Goal: Transaction & Acquisition: Purchase product/service

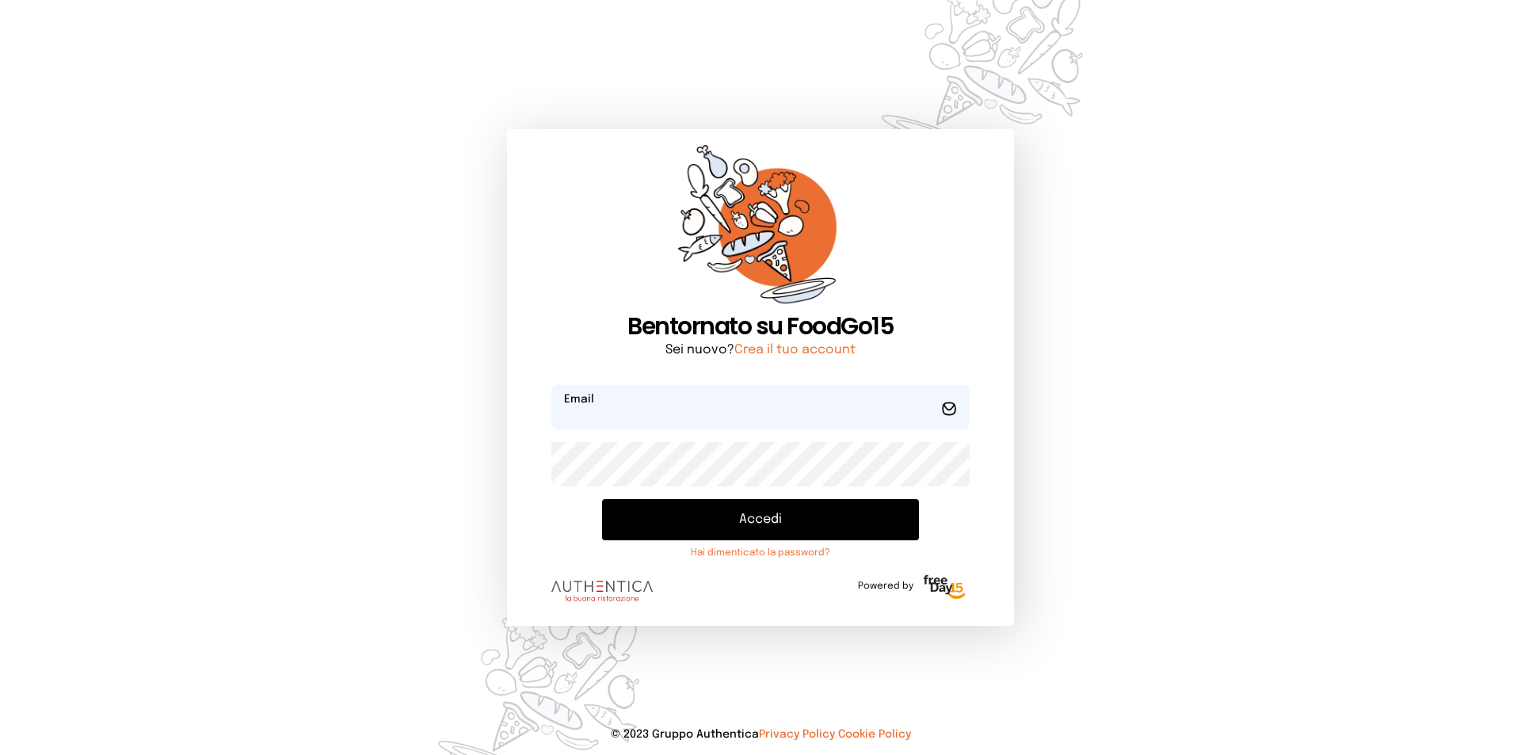
type input "**********"
click at [778, 517] on button "Accedi" at bounding box center [760, 519] width 317 height 41
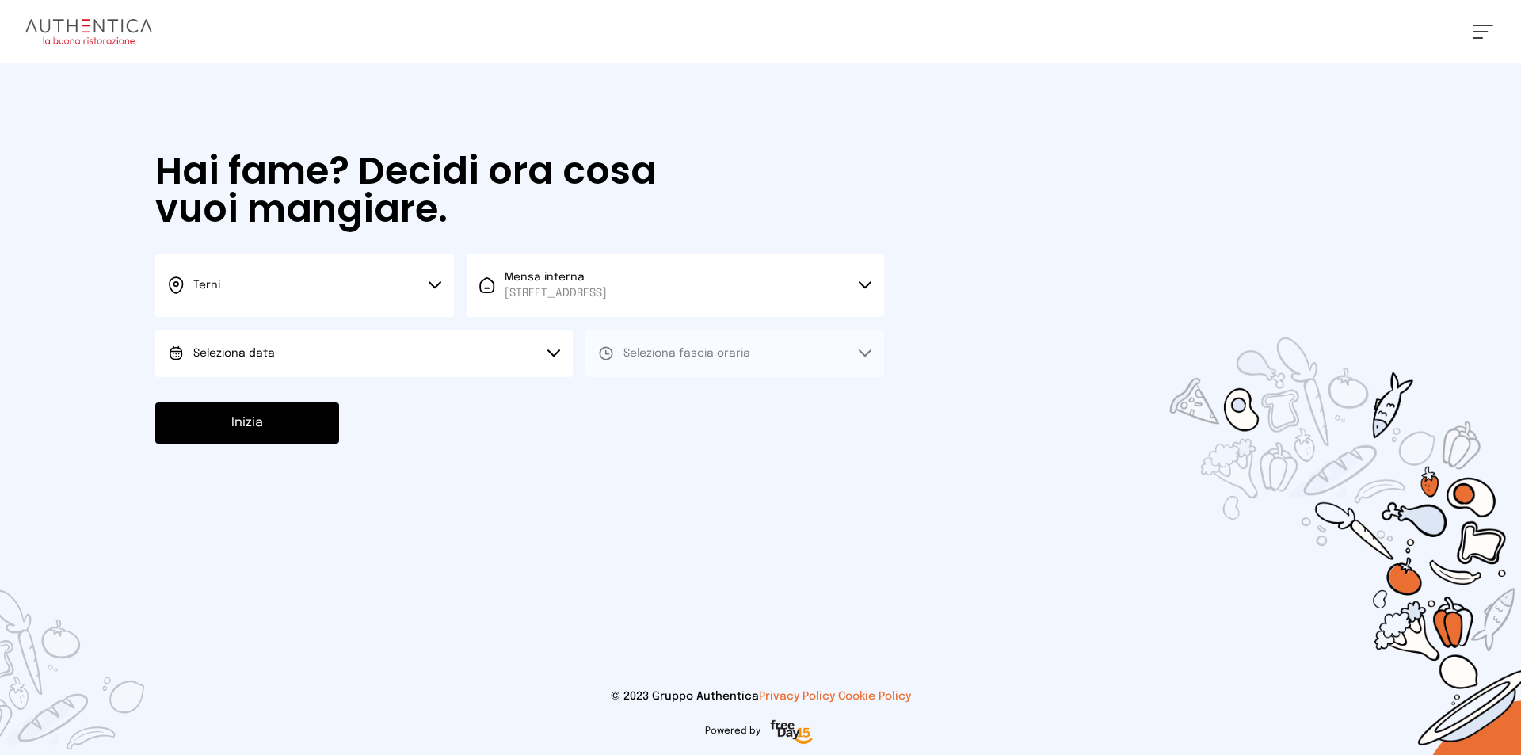
click at [431, 269] on button "Terni" at bounding box center [304, 285] width 299 height 63
click at [198, 332] on span "Terni" at bounding box center [206, 338] width 27 height 16
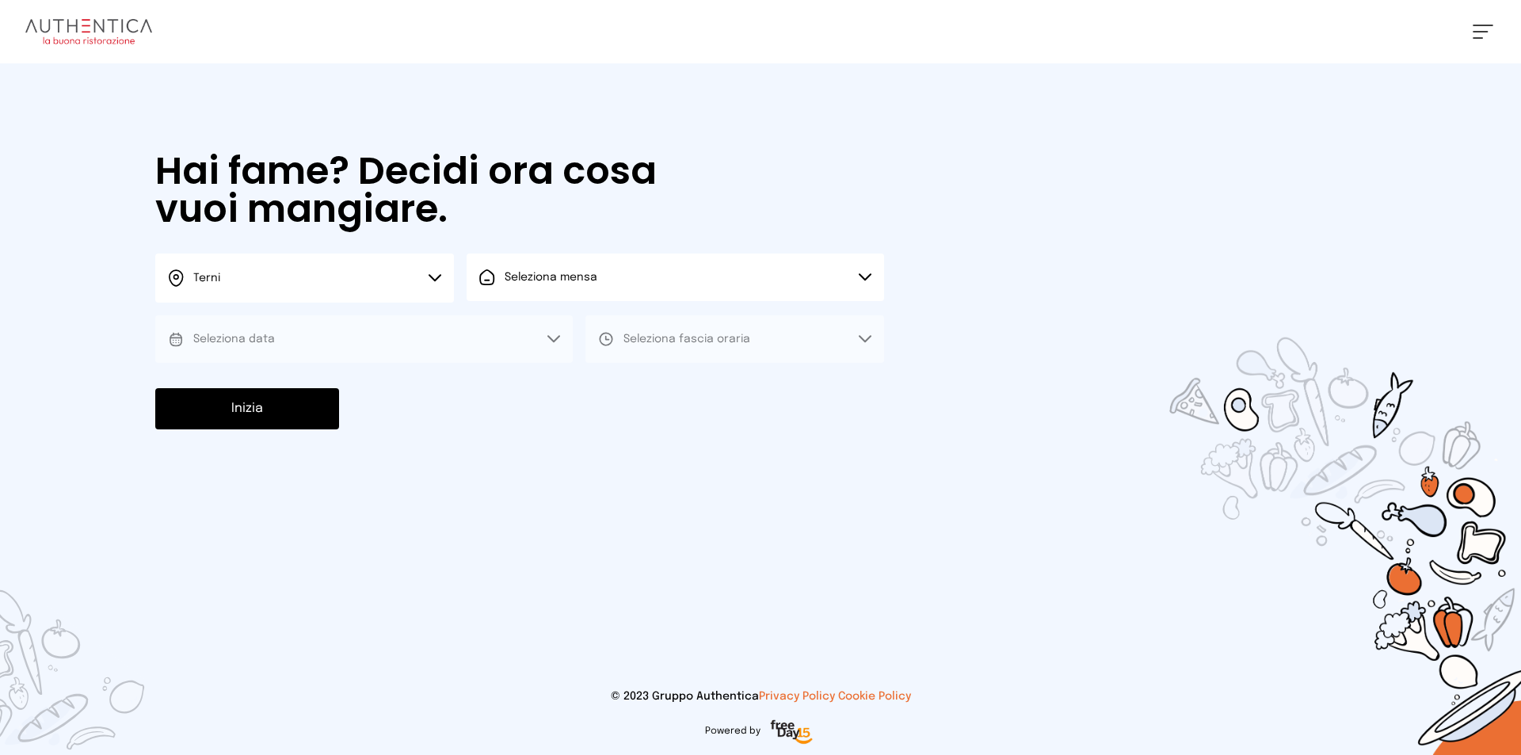
click at [629, 272] on button "Seleziona mensa" at bounding box center [676, 278] width 418 height 48
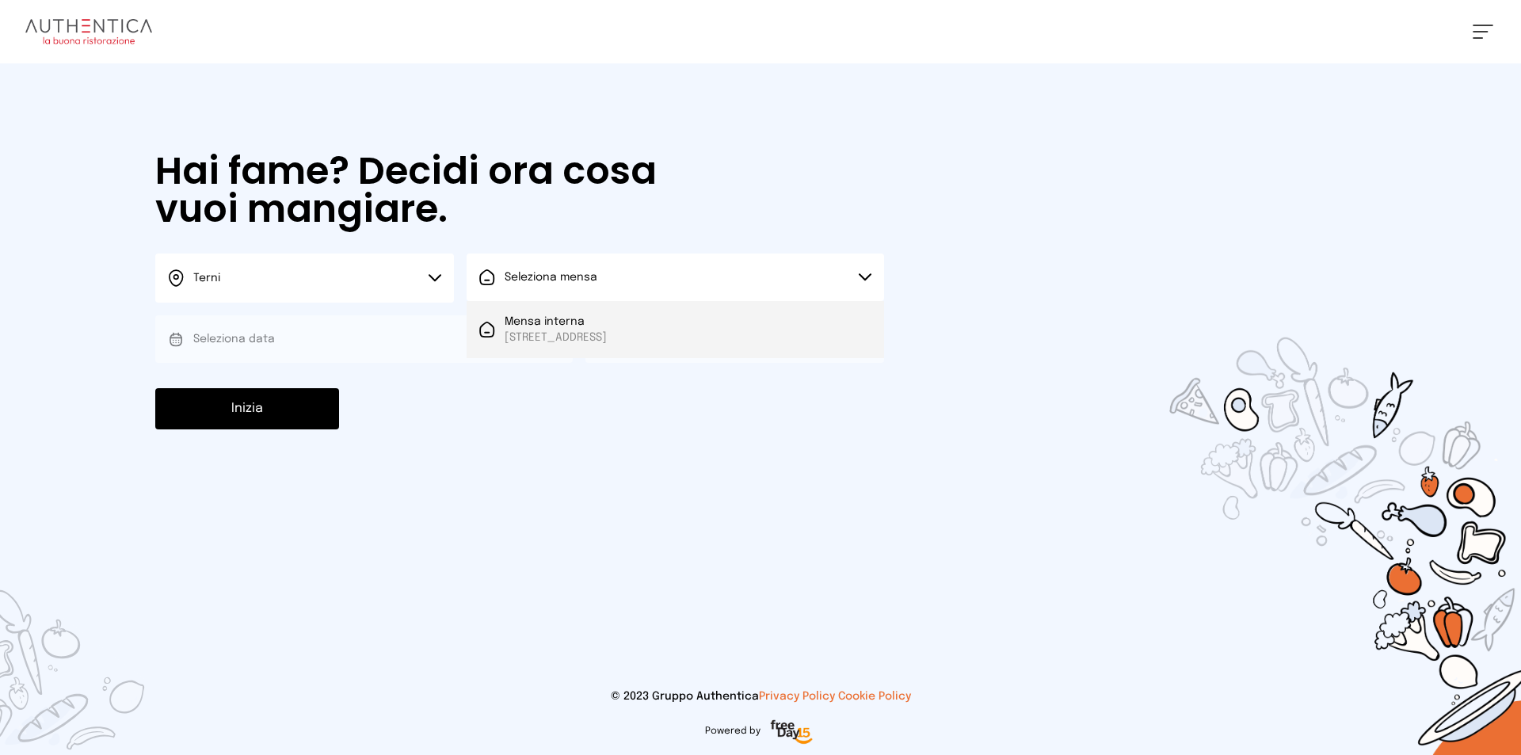
click at [607, 323] on span "Mensa interna" at bounding box center [556, 322] width 102 height 16
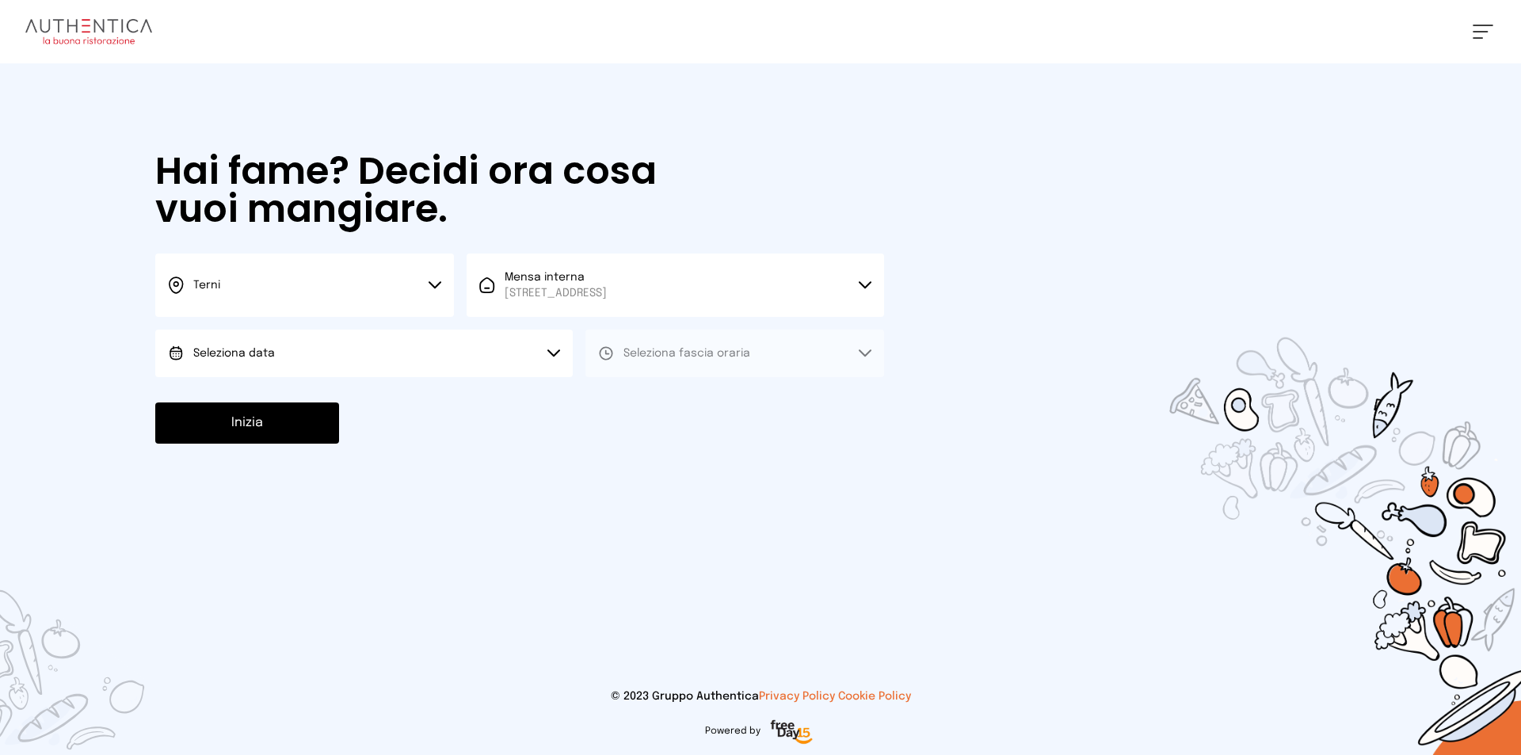
click at [301, 367] on button "Seleziona data" at bounding box center [364, 354] width 418 height 48
click at [271, 402] on span "[DATE], [DATE]" at bounding box center [232, 398] width 78 height 16
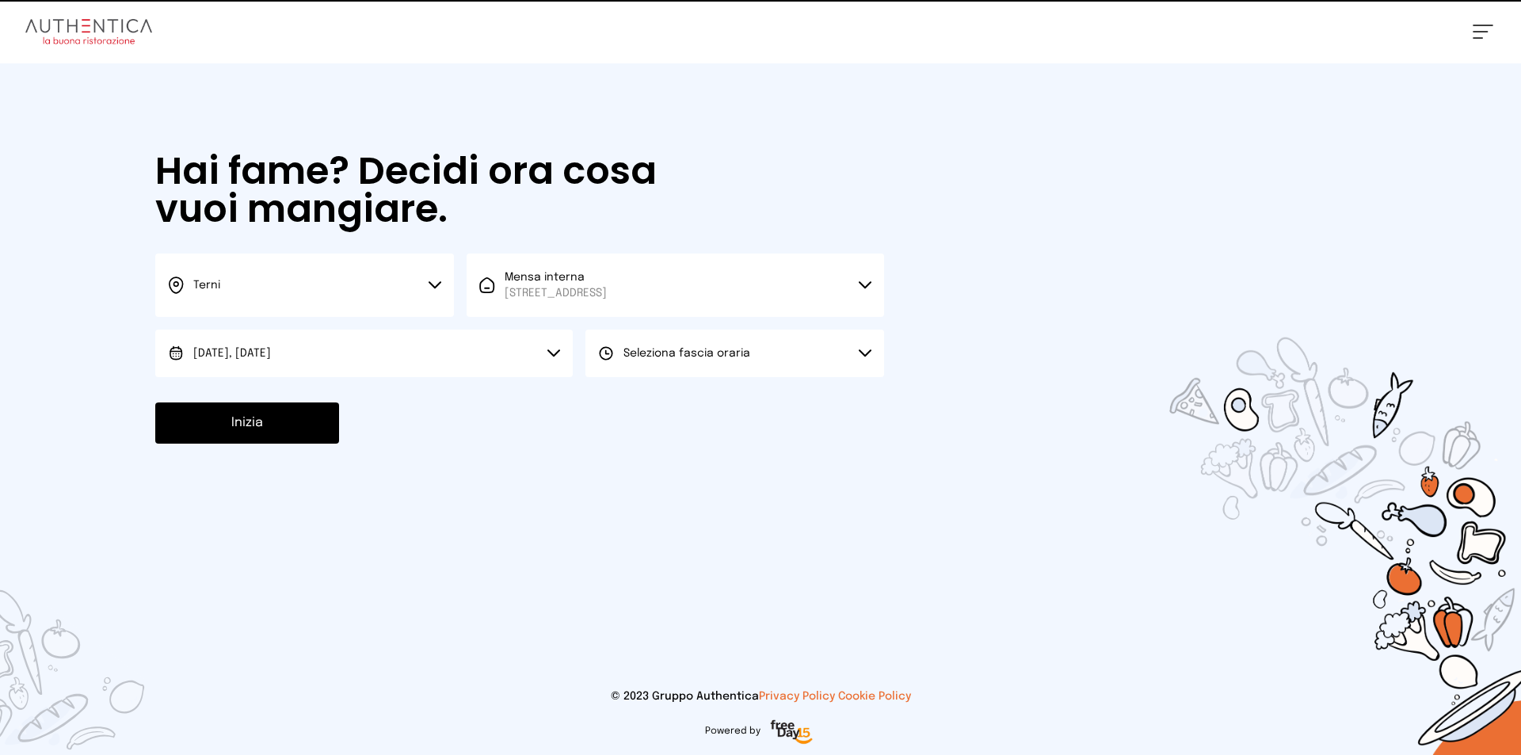
click at [682, 360] on span "Seleziona fascia oraria" at bounding box center [687, 353] width 127 height 16
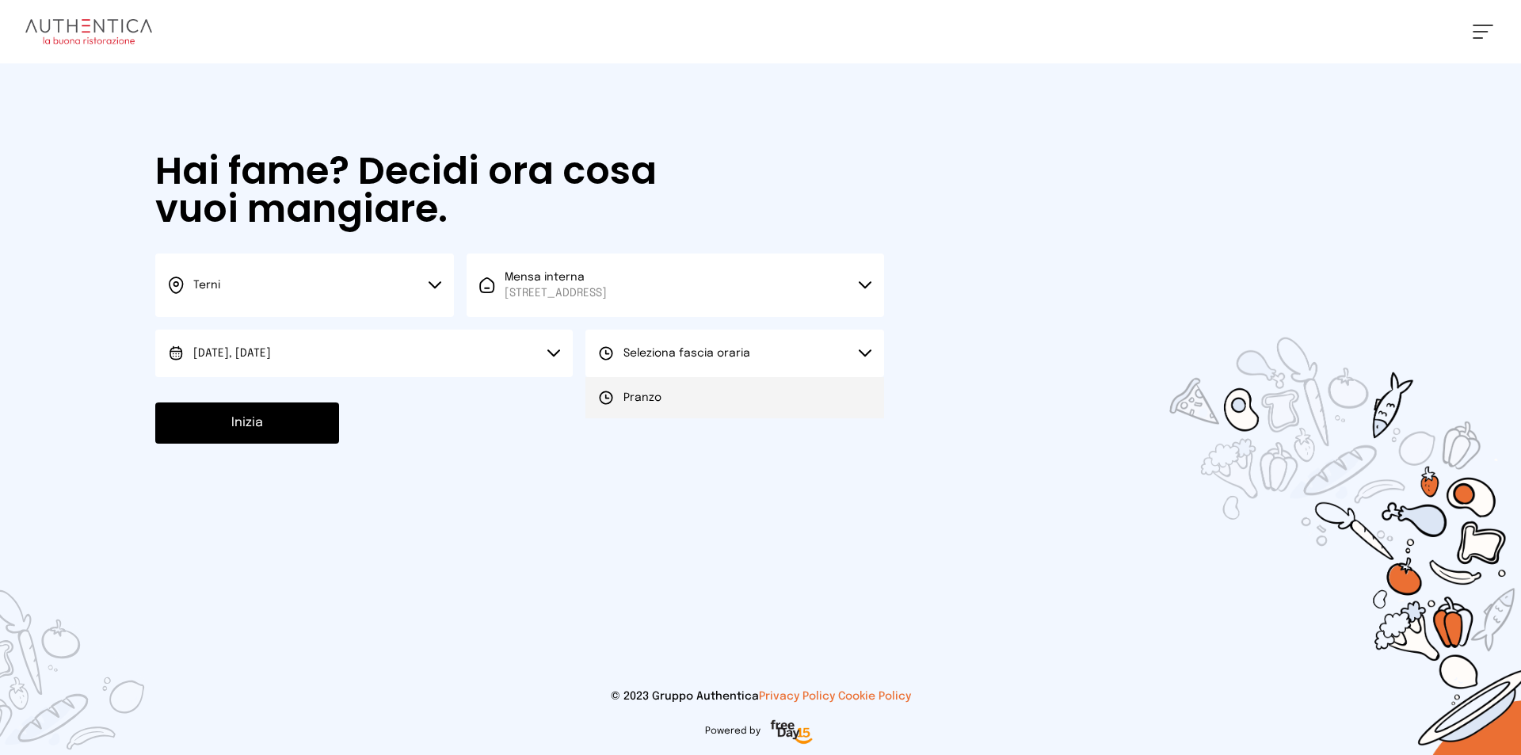
click at [678, 407] on li "Pranzo" at bounding box center [734, 397] width 299 height 41
click at [253, 422] on button "Inizia" at bounding box center [247, 422] width 184 height 41
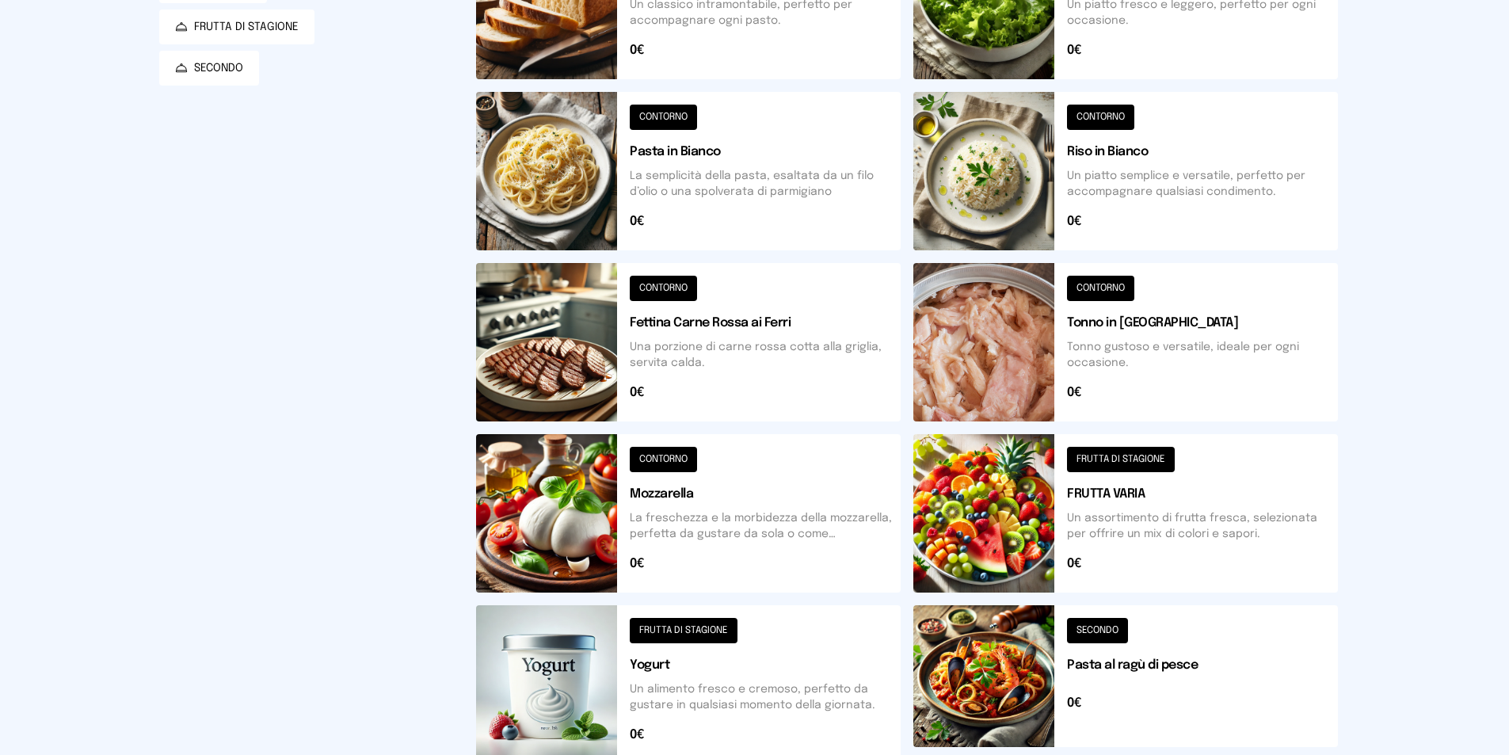
scroll to position [475, 0]
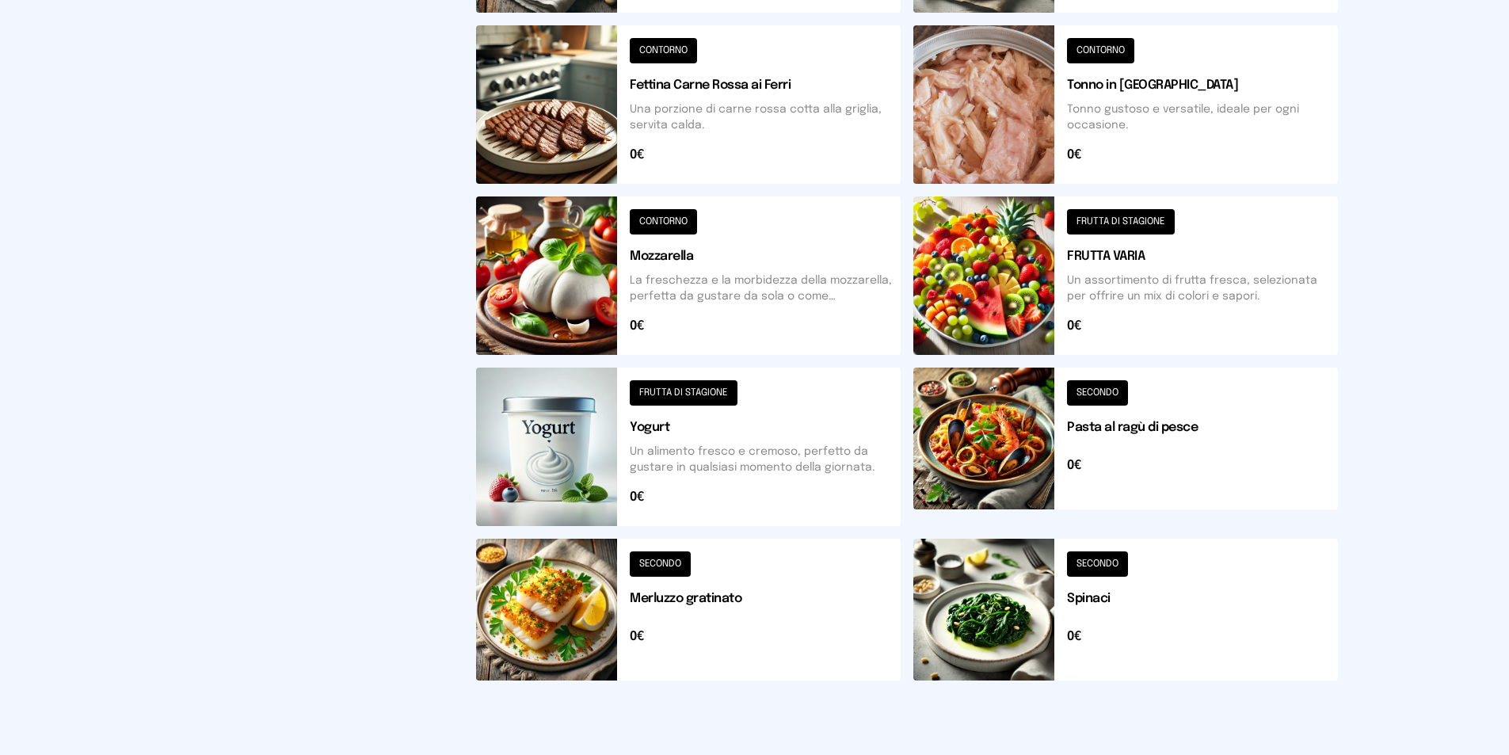
click at [1023, 645] on button at bounding box center [1125, 610] width 425 height 142
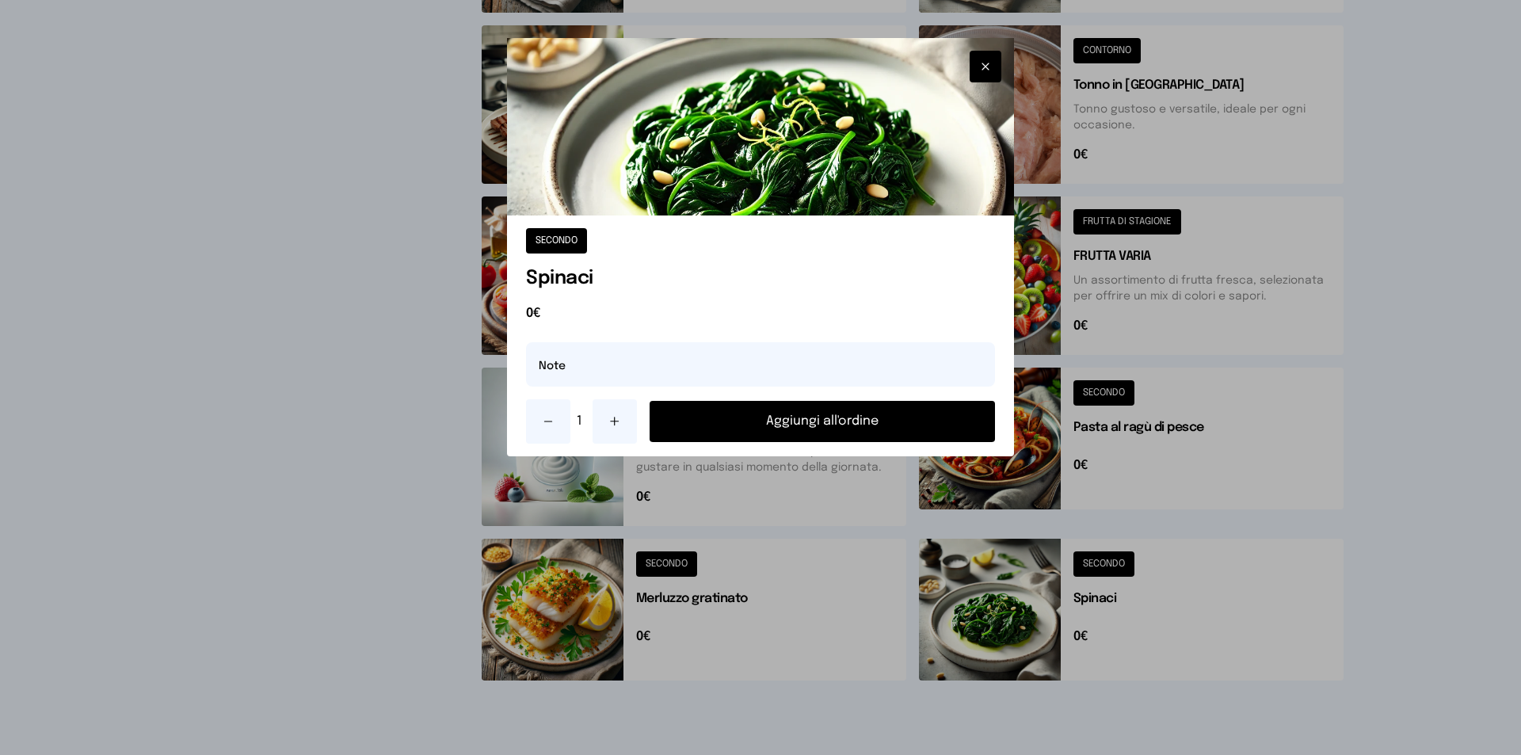
click at [799, 426] on button "Aggiungi all'ordine" at bounding box center [822, 421] width 345 height 41
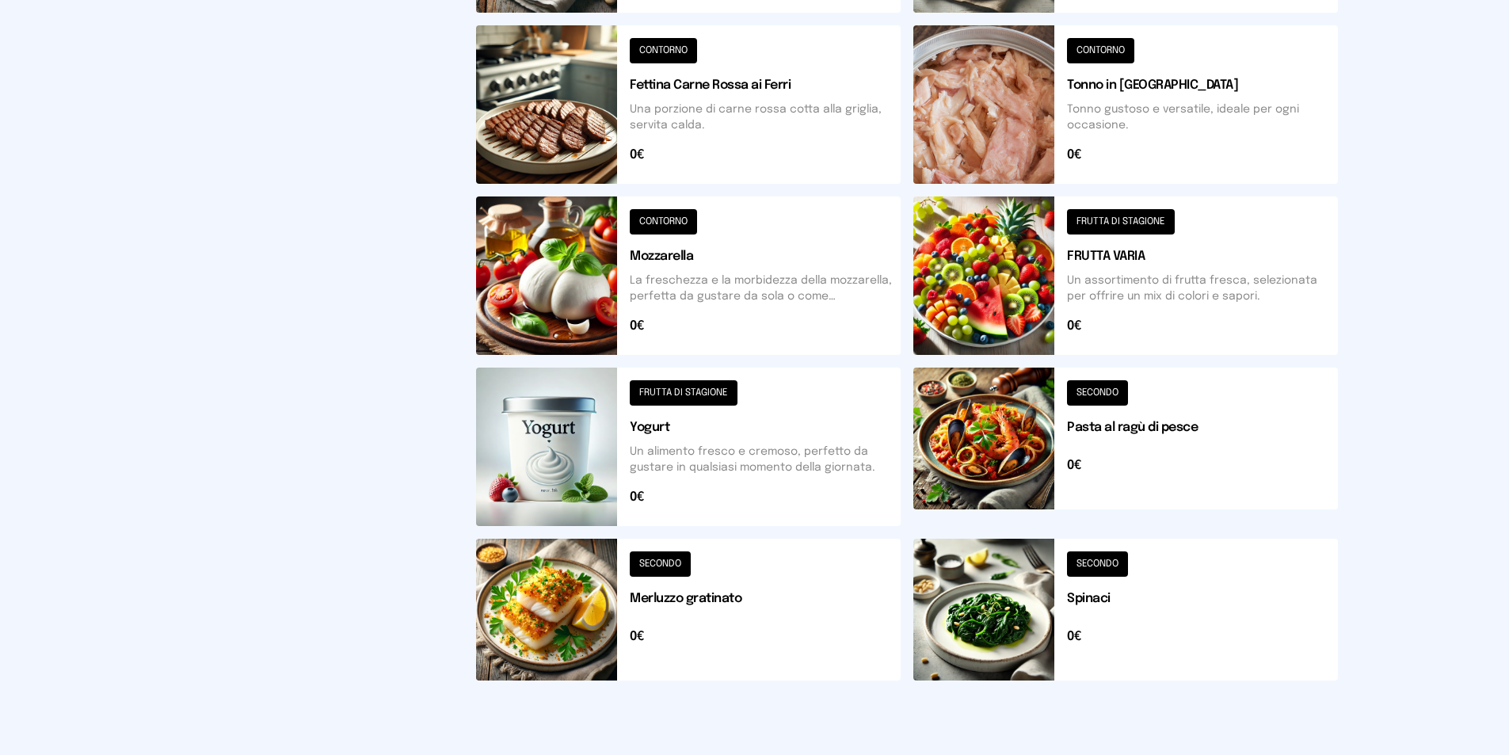
click at [551, 626] on button at bounding box center [688, 610] width 425 height 142
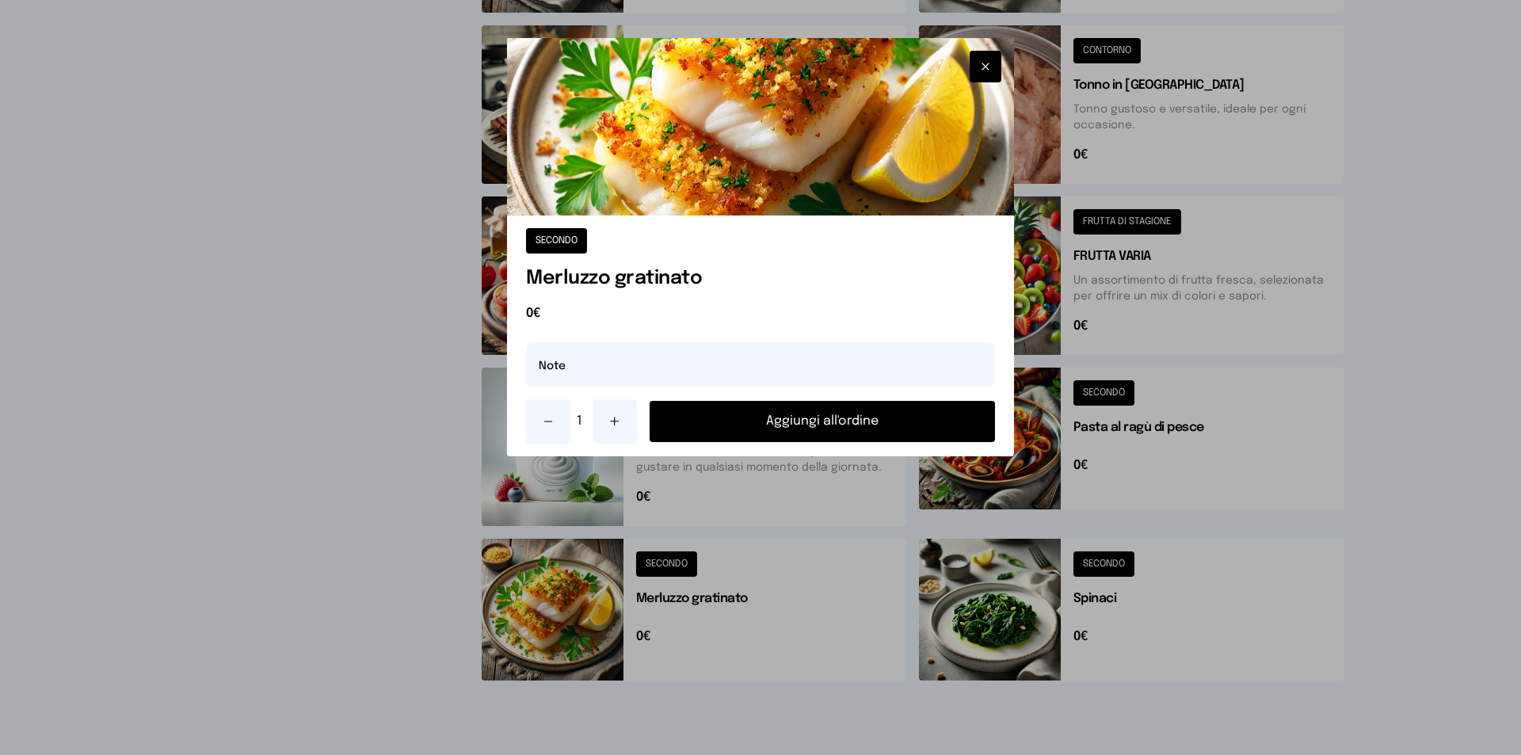
click at [697, 424] on button "Aggiungi all'ordine" at bounding box center [822, 421] width 345 height 41
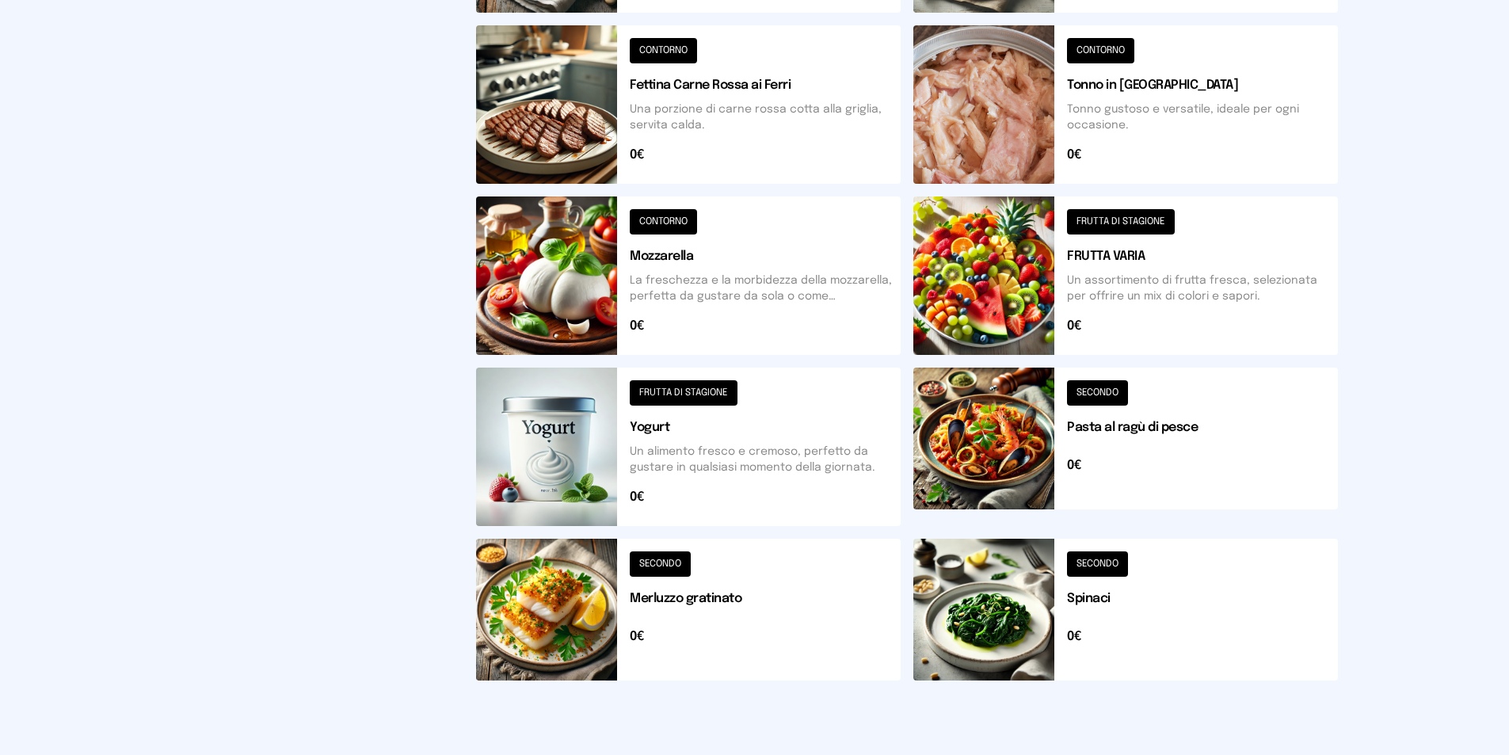
click at [1144, 212] on button at bounding box center [1125, 275] width 425 height 158
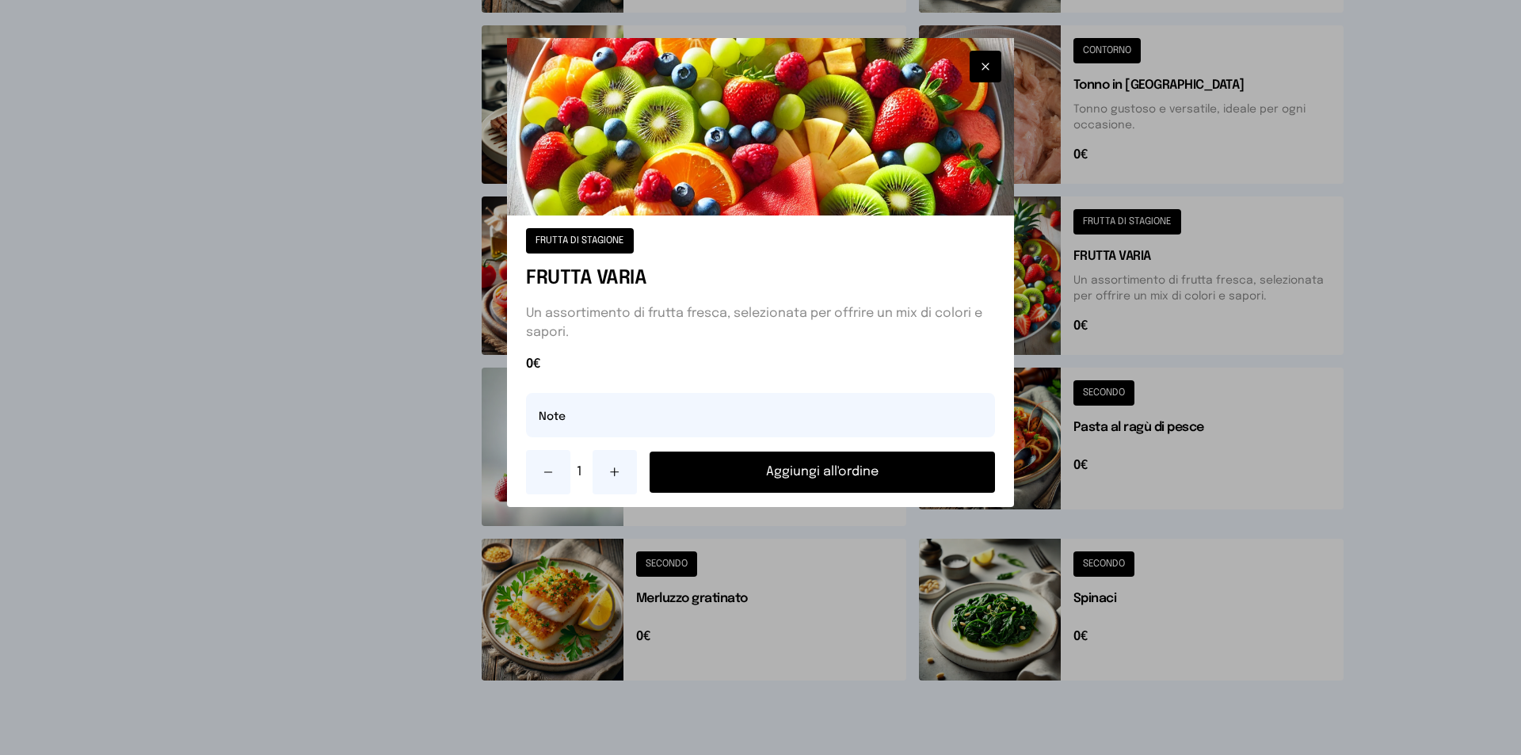
click at [814, 471] on button "Aggiungi all'ordine" at bounding box center [822, 472] width 345 height 41
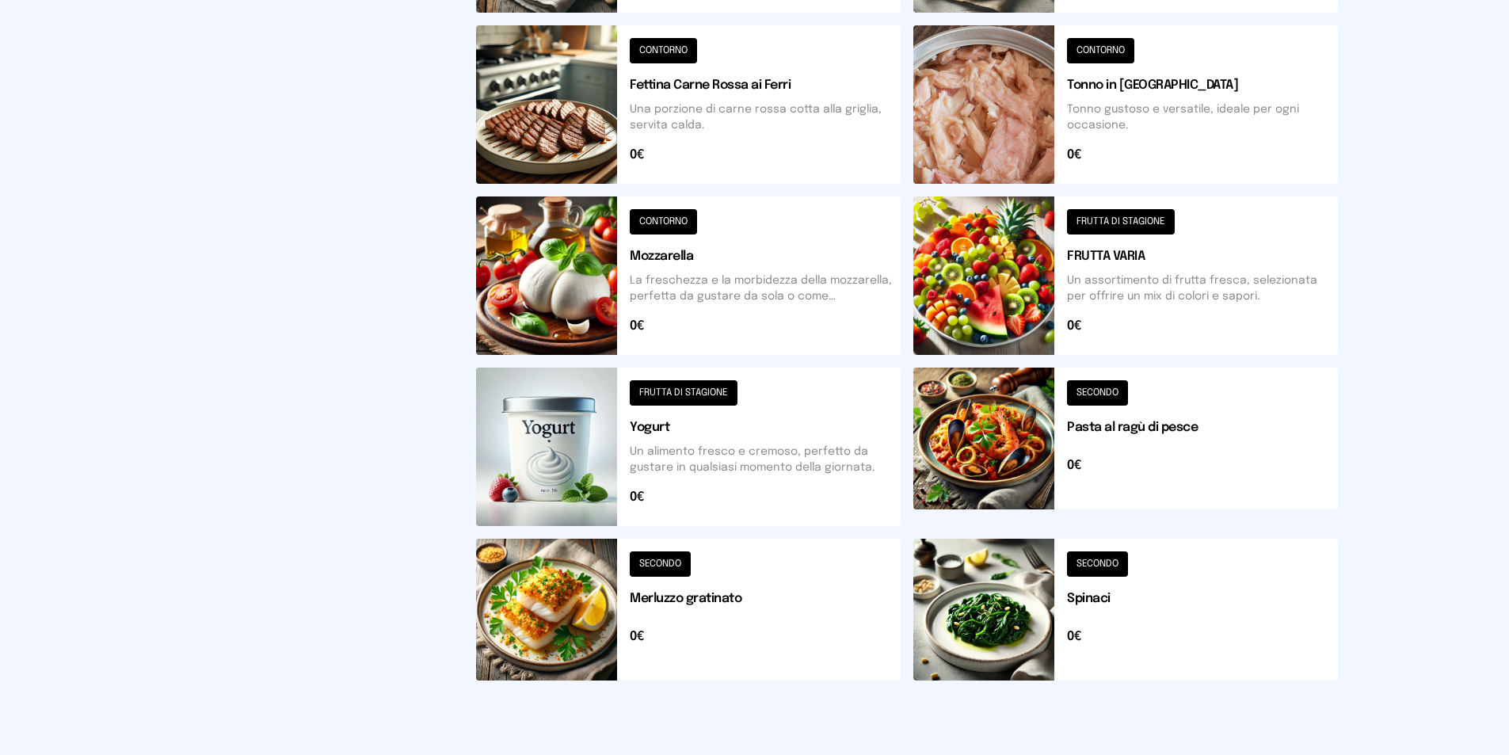
scroll to position [238, 0]
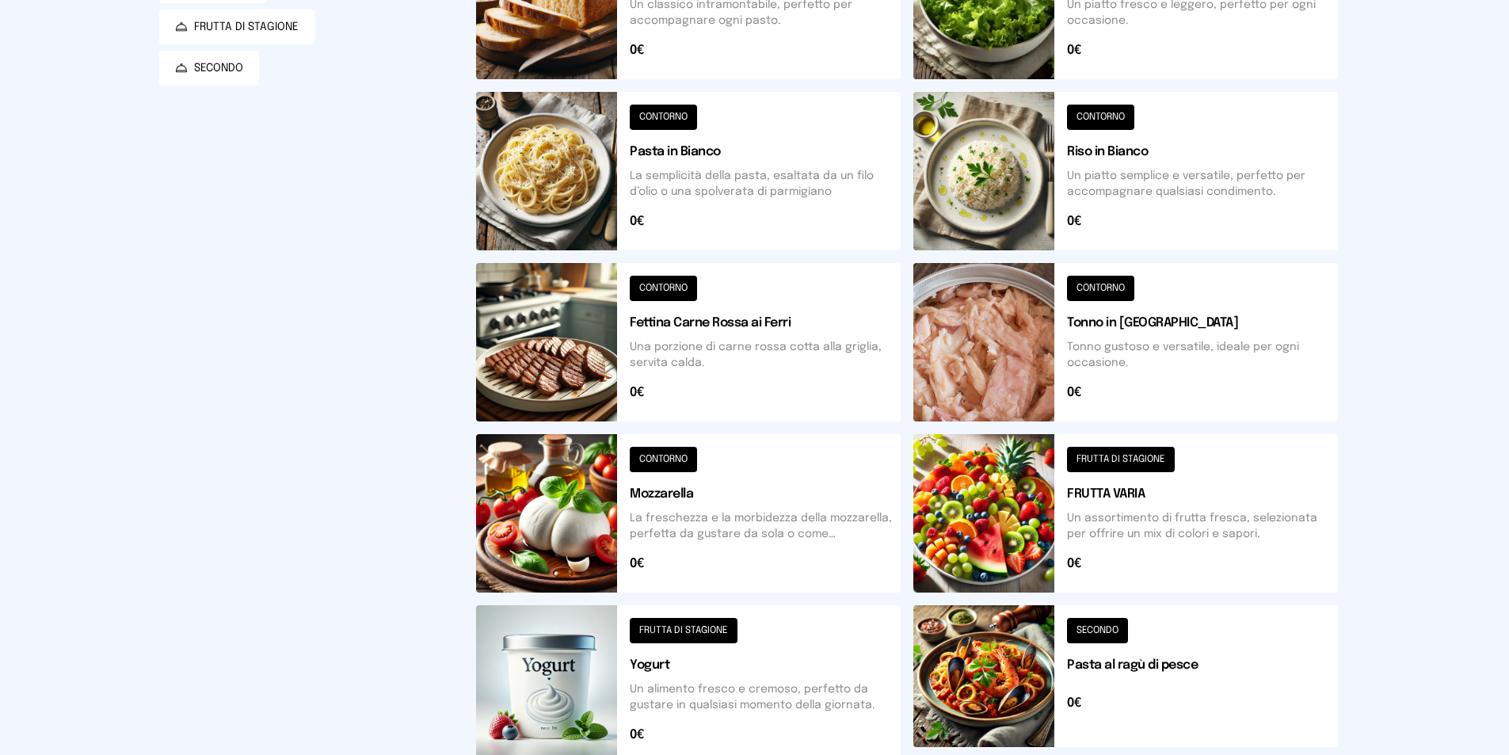
click at [564, 521] on button at bounding box center [688, 513] width 425 height 158
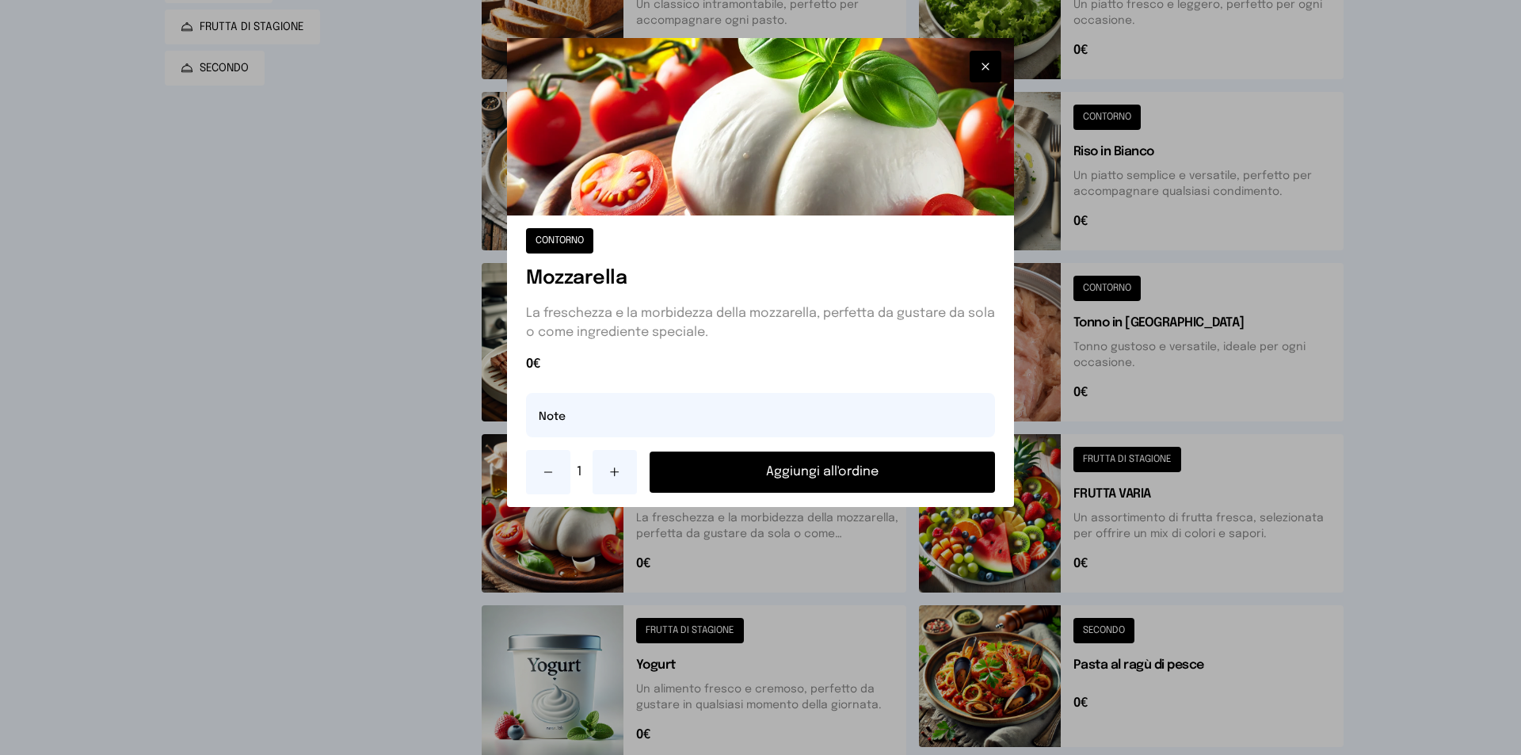
click at [771, 475] on button "Aggiungi all'ordine" at bounding box center [822, 472] width 345 height 41
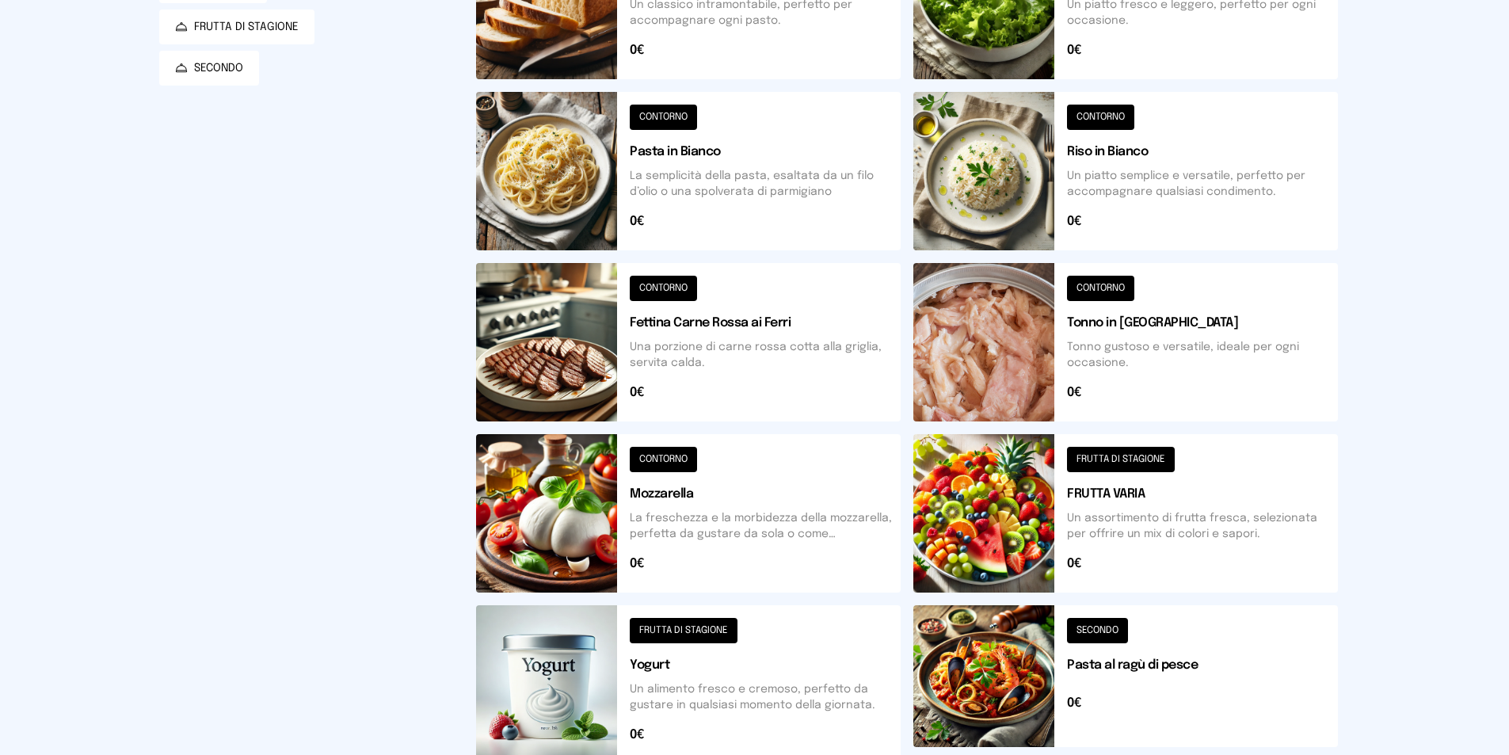
click at [1027, 32] on button at bounding box center [1125, 0] width 425 height 158
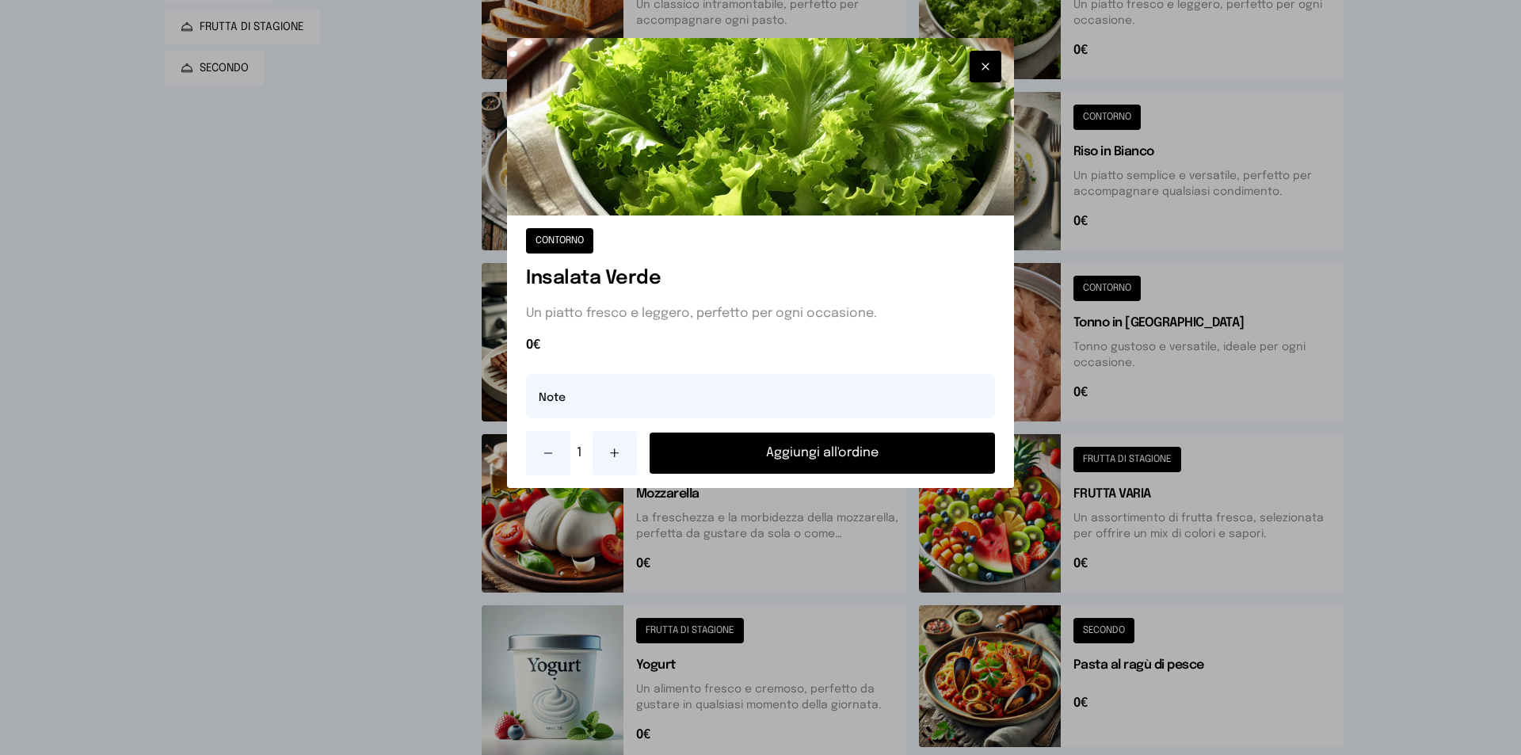
click at [811, 460] on button "Aggiungi all'ordine" at bounding box center [822, 453] width 345 height 41
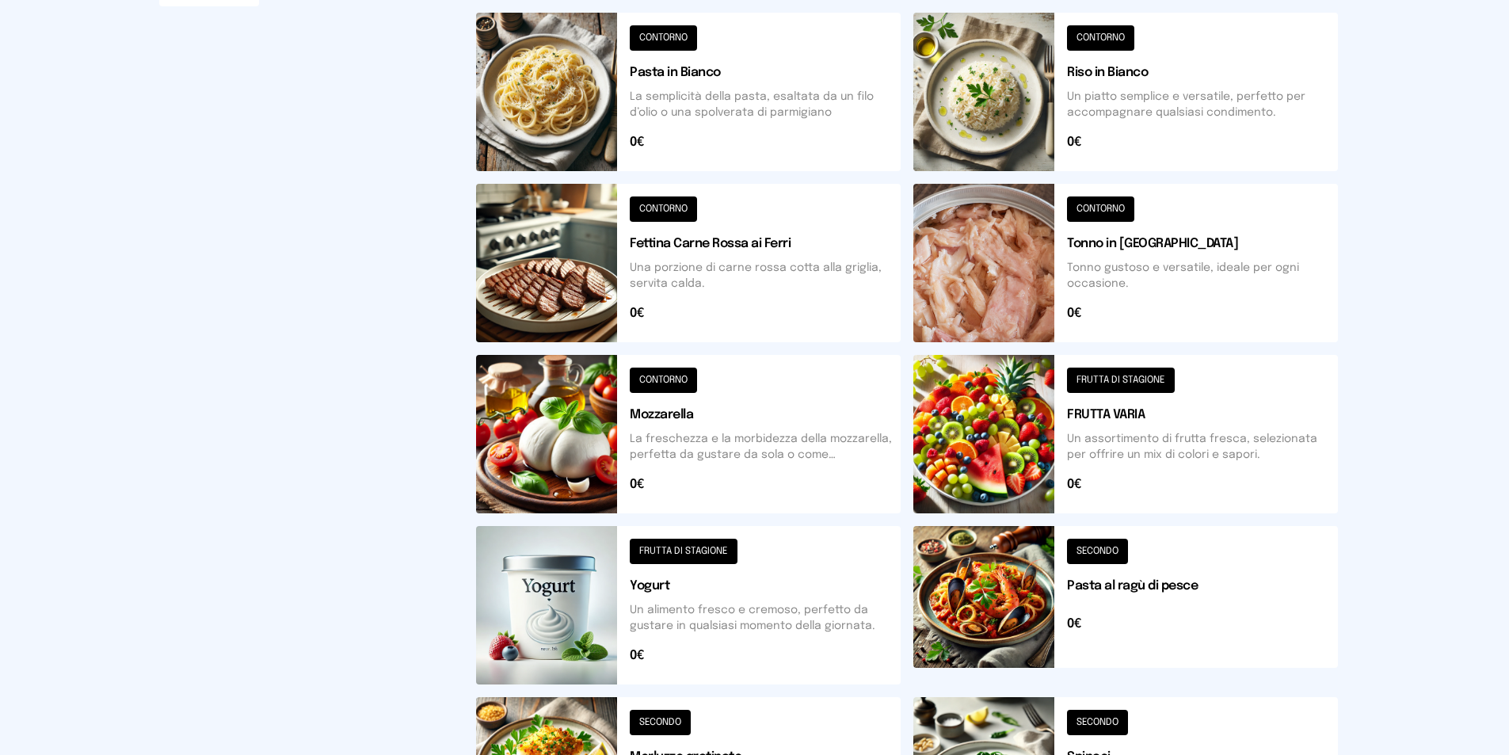
scroll to position [396, 0]
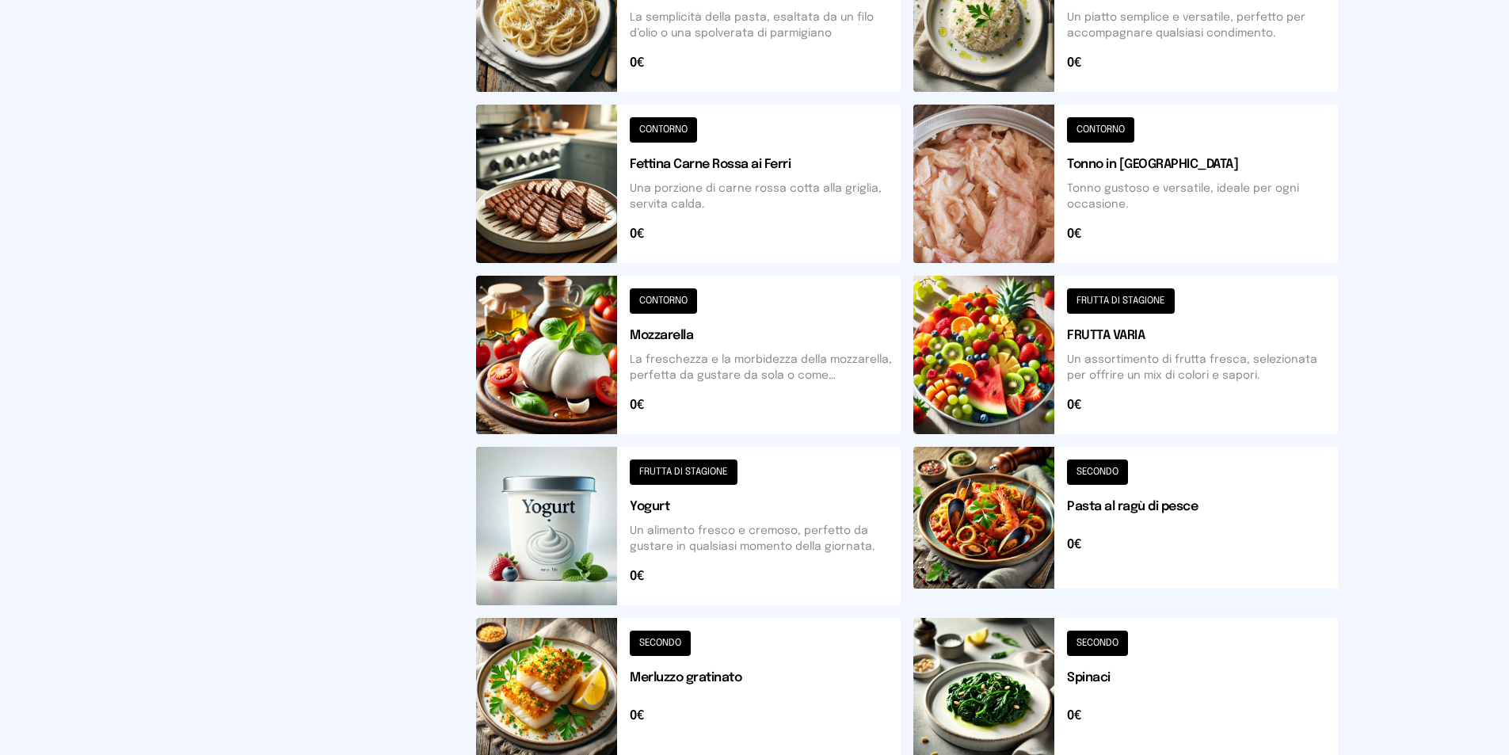
click at [552, 672] on button at bounding box center [688, 689] width 425 height 142
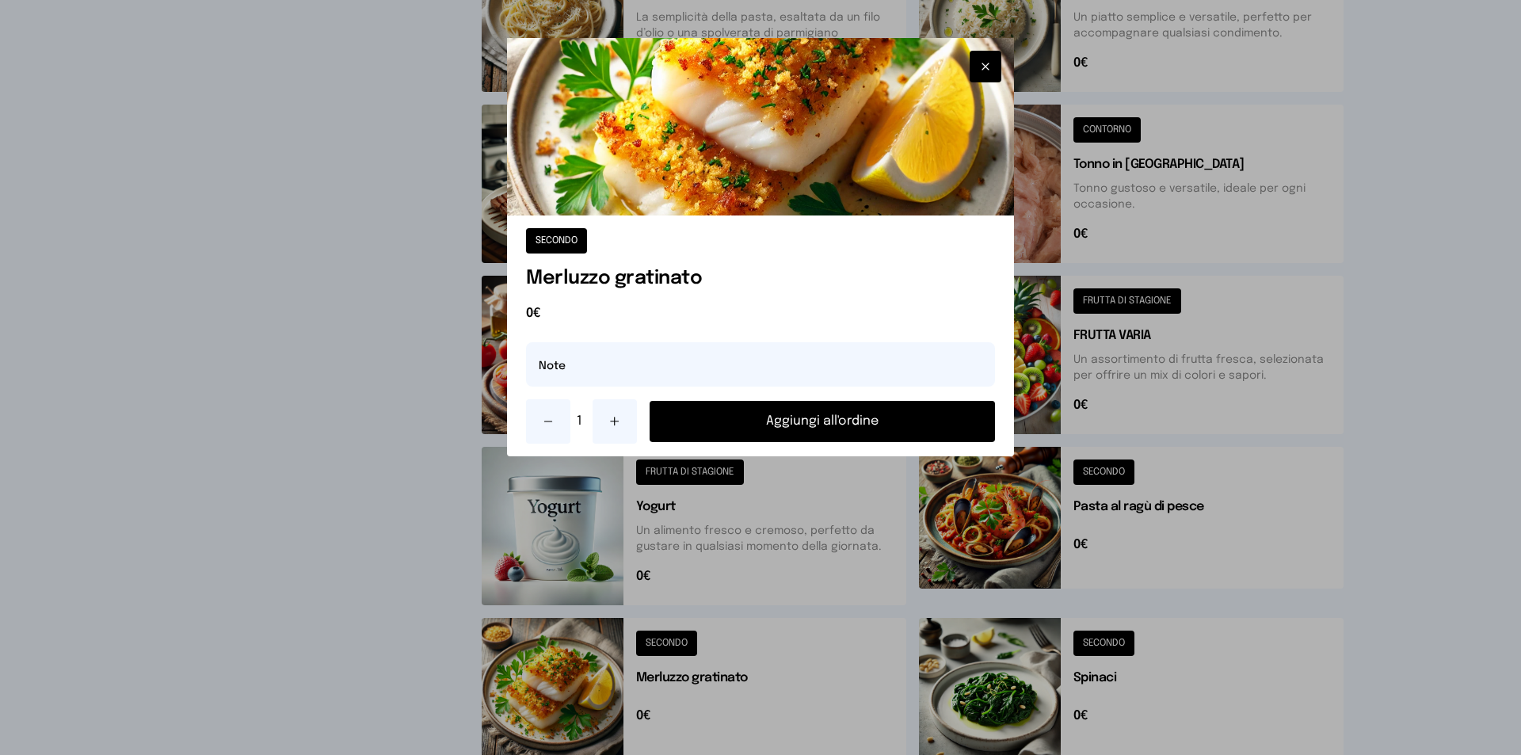
click at [745, 428] on button "Aggiungi all'ordine" at bounding box center [822, 421] width 345 height 41
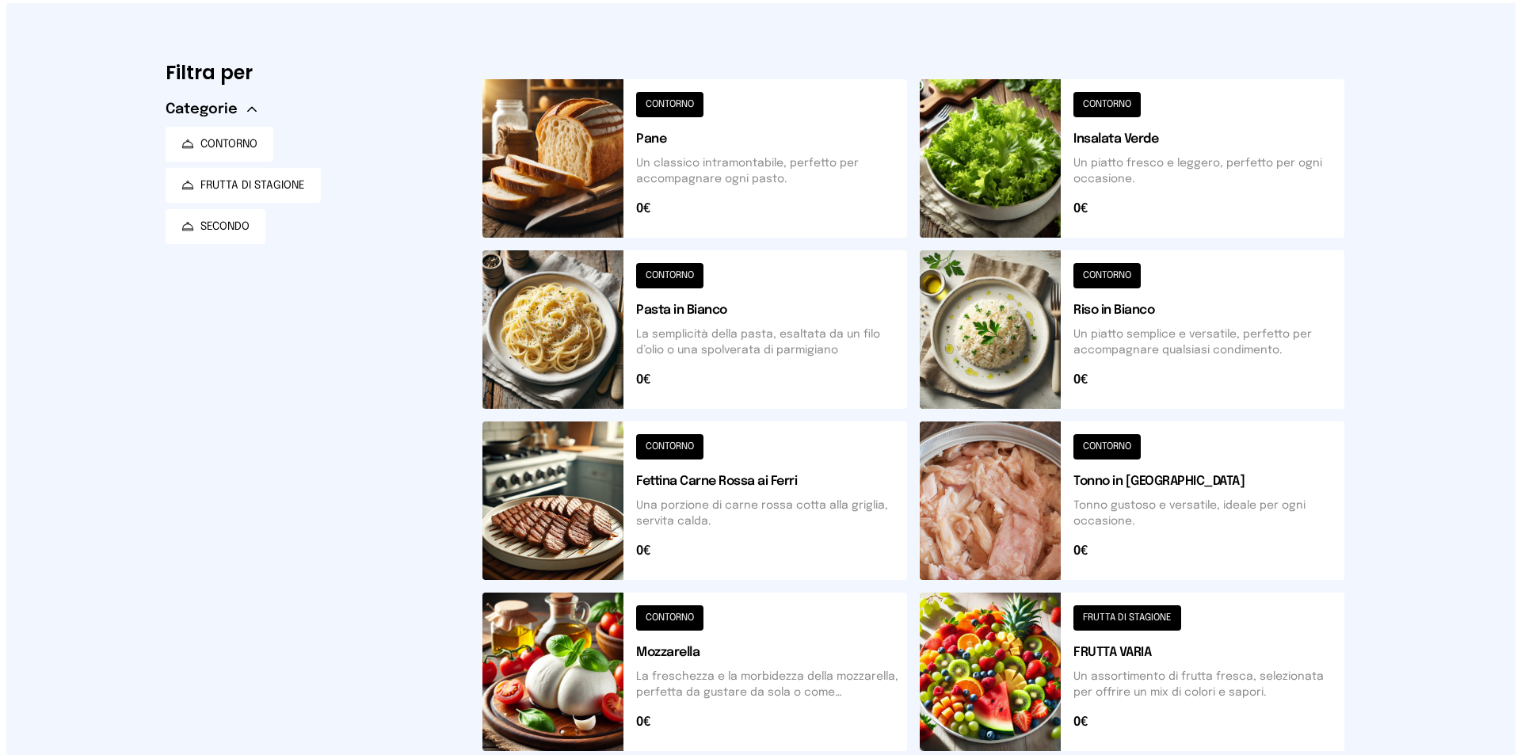
scroll to position [0, 0]
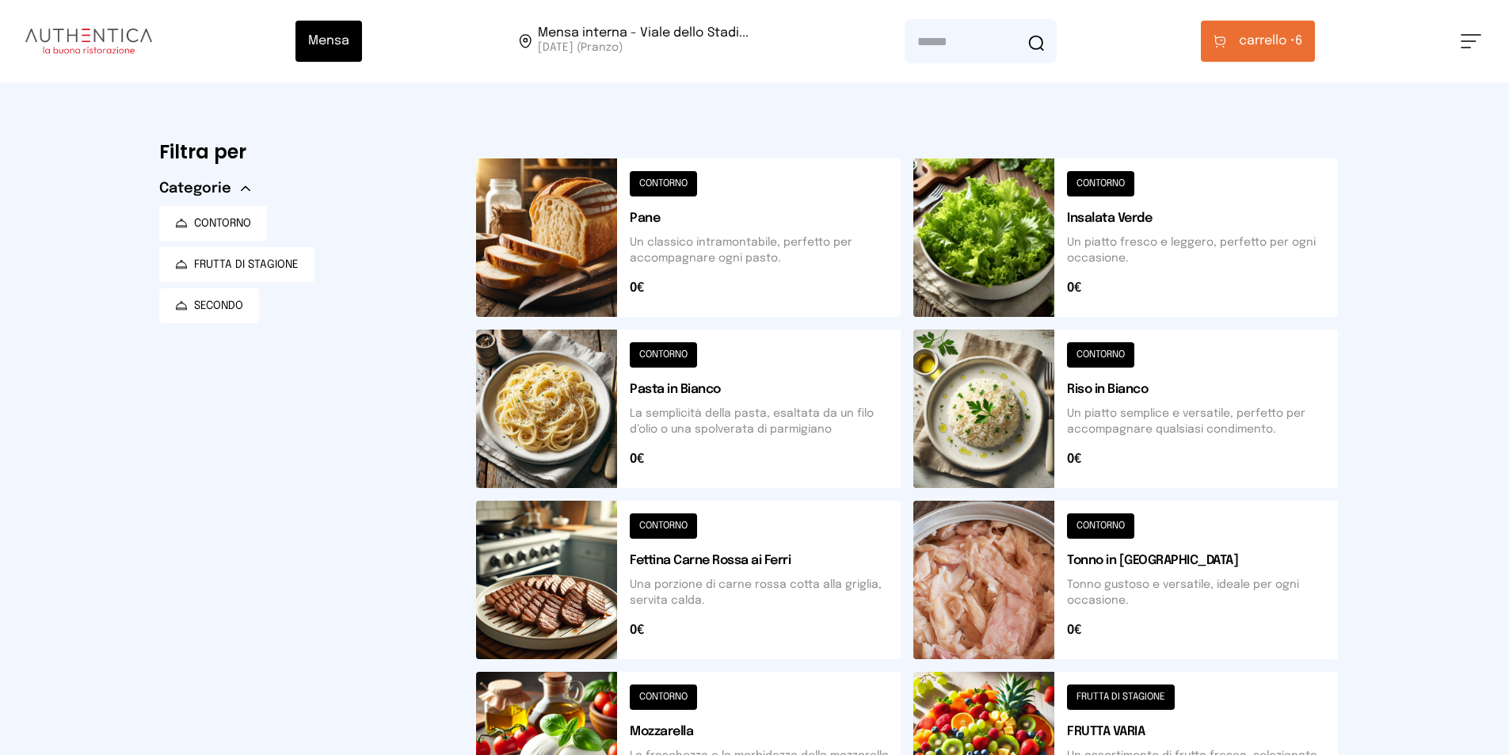
click at [1287, 34] on span "carrello •" at bounding box center [1267, 41] width 56 height 19
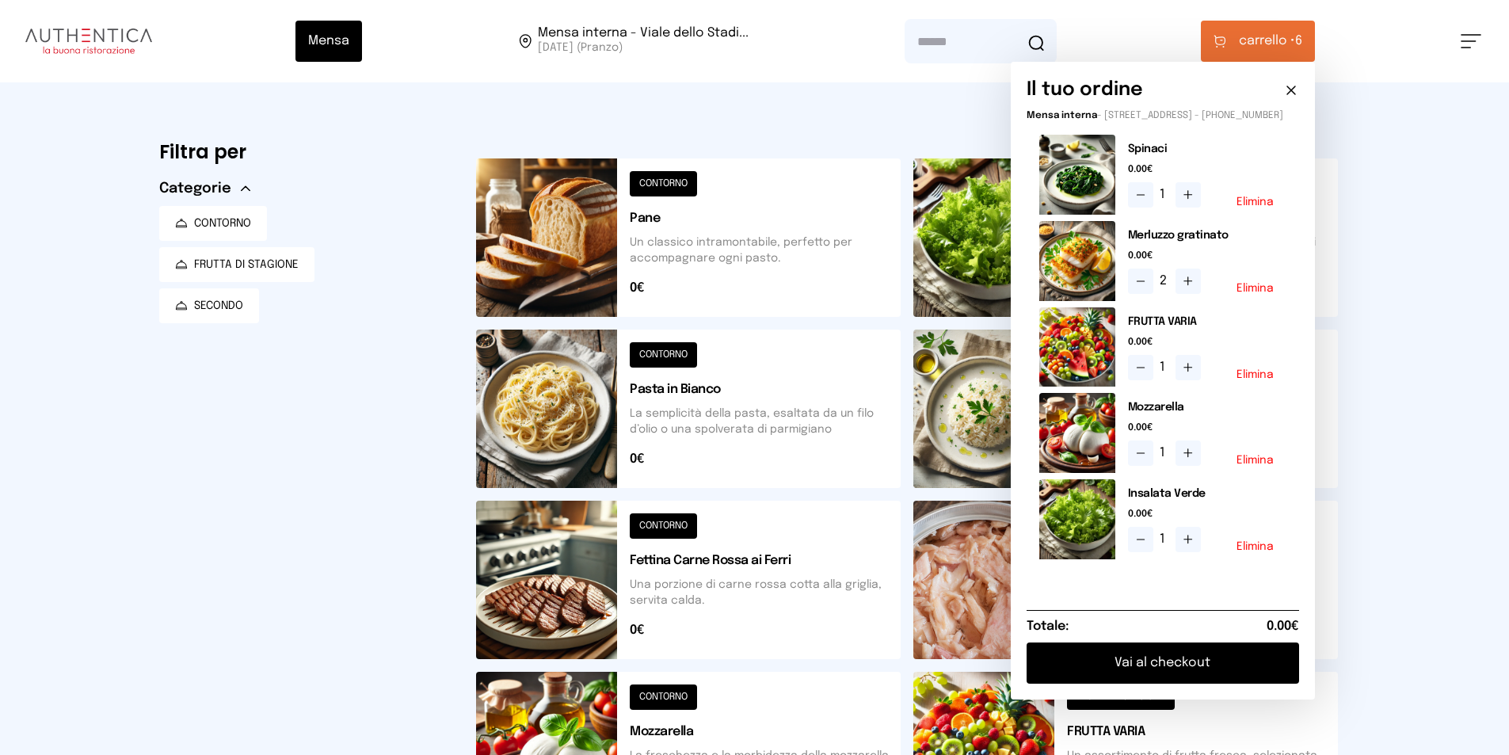
click at [1190, 675] on button "Vai al checkout" at bounding box center [1163, 663] width 273 height 41
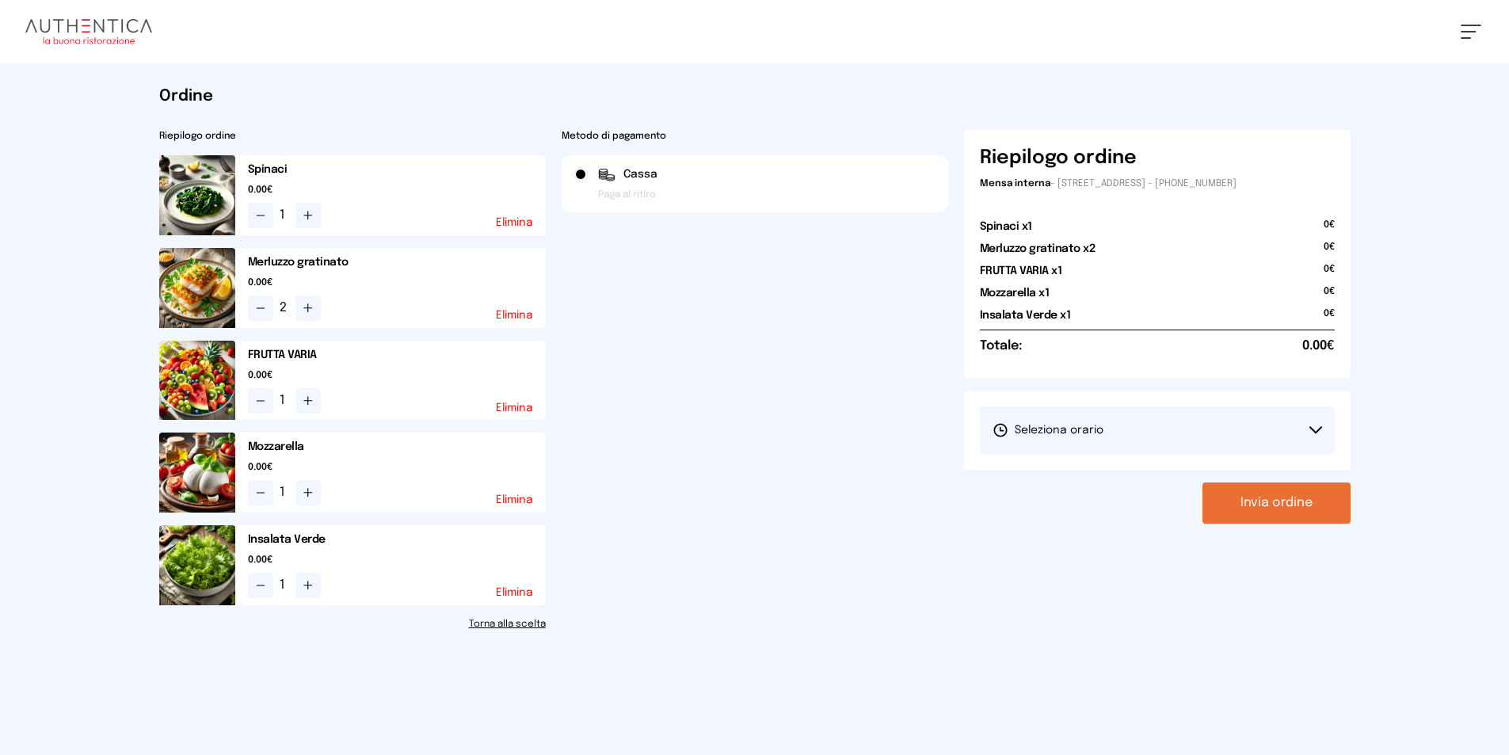
click at [1305, 428] on button "Seleziona orario" at bounding box center [1157, 430] width 355 height 48
click at [1135, 469] on li "1° Turno (13:00 - 15:00)" at bounding box center [1157, 474] width 355 height 41
click at [1272, 509] on button "Invia ordine" at bounding box center [1277, 502] width 148 height 41
